Goal: Transaction & Acquisition: Purchase product/service

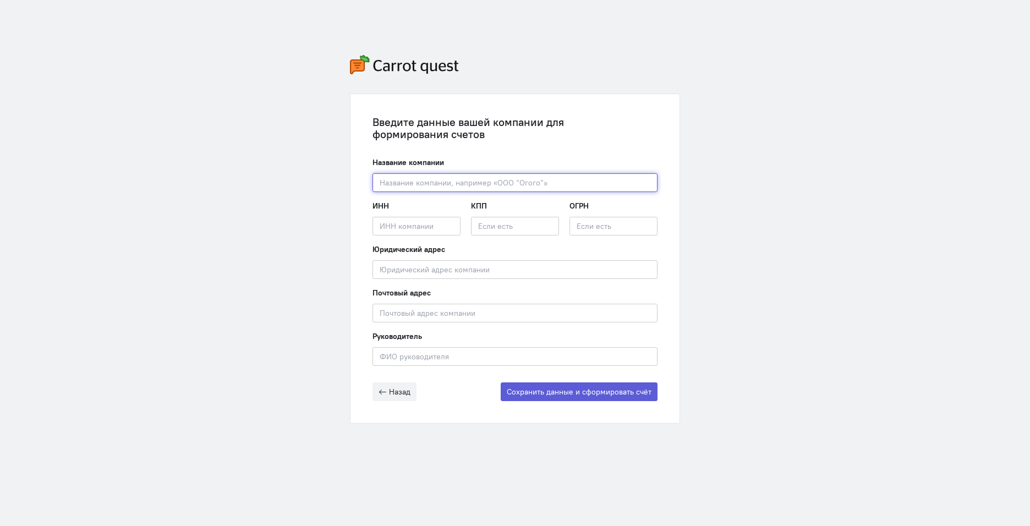
click at [591, 182] on input "text" at bounding box center [515, 182] width 285 height 19
paste input "ООО "Перфом Эдженси""
type input "ООО "Перфом Эдженси""
click at [410, 222] on input "text" at bounding box center [417, 226] width 88 height 19
paste input "5001143547"
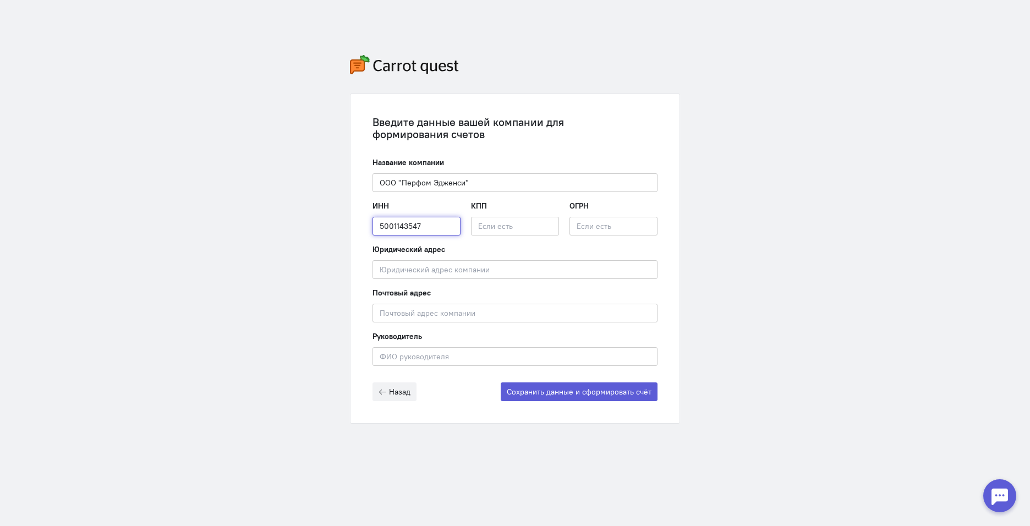
type input "5001143547"
click at [488, 230] on input "text" at bounding box center [515, 226] width 88 height 19
paste input "500101001"
type input "500101001"
click at [592, 221] on input "text" at bounding box center [614, 226] width 88 height 19
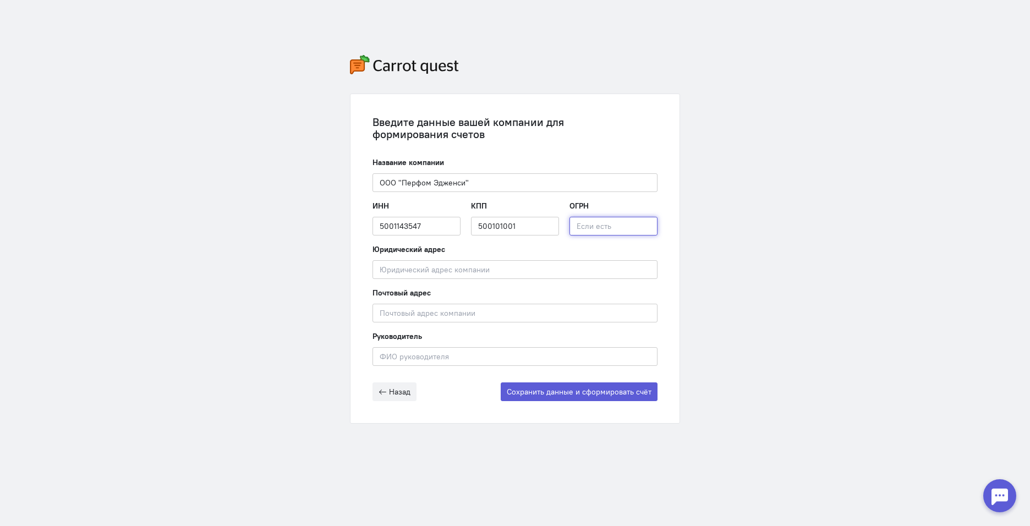
paste input "1225000005713"
type input "1225000005713"
click at [464, 268] on input "text" at bounding box center [515, 269] width 285 height 19
paste input "[STREET_ADDRESS][PERSON_NAME]"
type input "[STREET_ADDRESS][PERSON_NAME]"
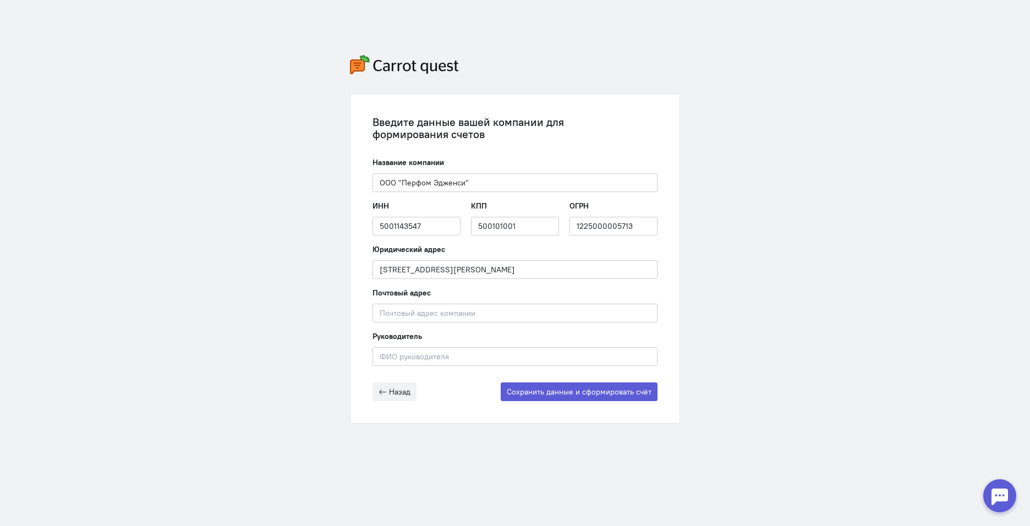
click at [448, 324] on form "Название компании ООО "Перфом Эдженси" Введите название компании ИНН 5001143547…" at bounding box center [515, 279] width 285 height 244
click at [450, 317] on input "text" at bounding box center [515, 313] width 285 height 19
paste input "143923"
type input "143923"
click at [403, 362] on input "text" at bounding box center [515, 356] width 285 height 19
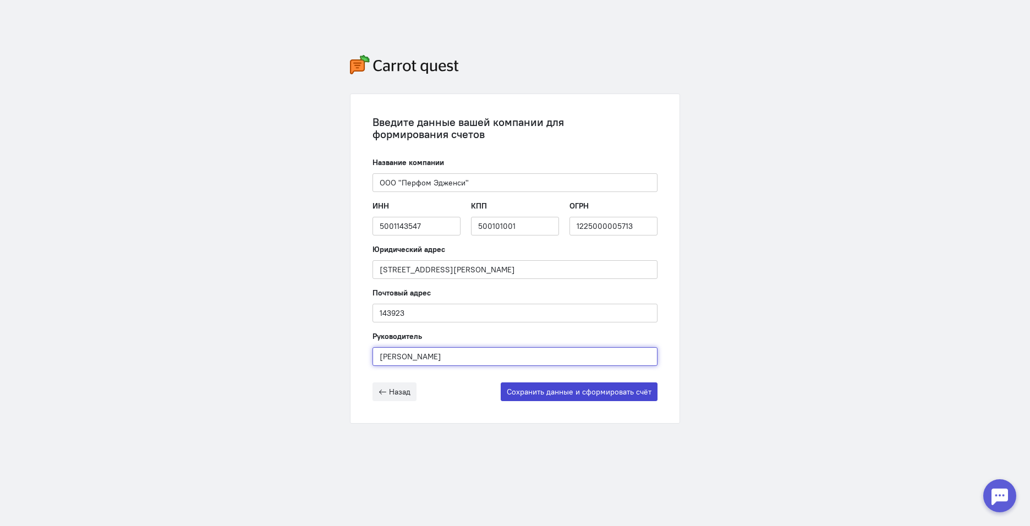
type input "[PERSON_NAME]"
click at [527, 395] on button "Сохранить данные и сформировать счёт" at bounding box center [579, 392] width 157 height 19
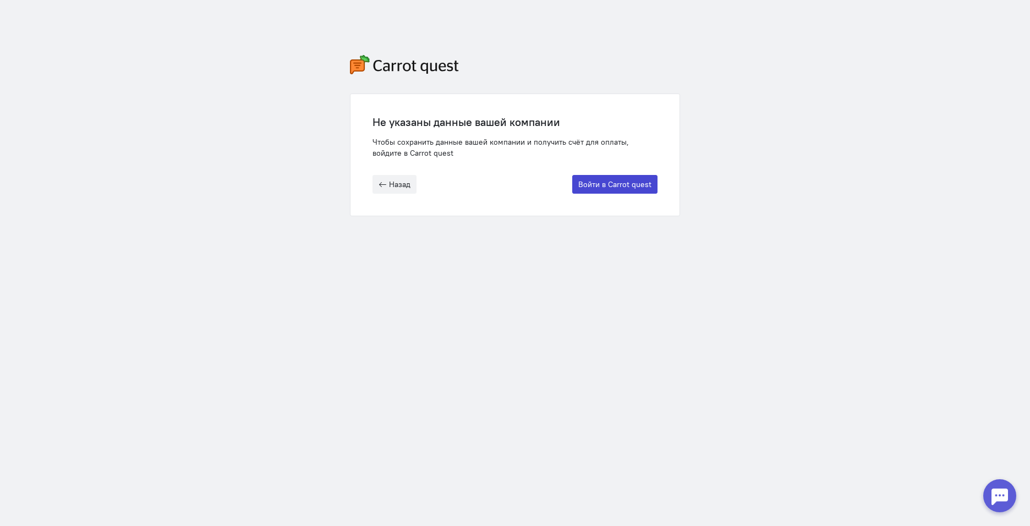
click at [617, 184] on button "Войти в Carrot quest" at bounding box center [614, 184] width 85 height 19
